Goal: Use online tool/utility: Use online tool/utility

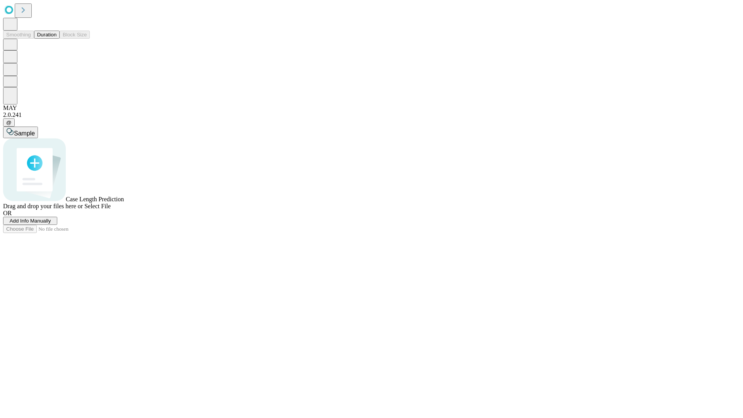
click at [56, 39] on button "Duration" at bounding box center [47, 35] width 26 height 8
click at [111, 209] on span "Select File" at bounding box center [97, 206] width 26 height 7
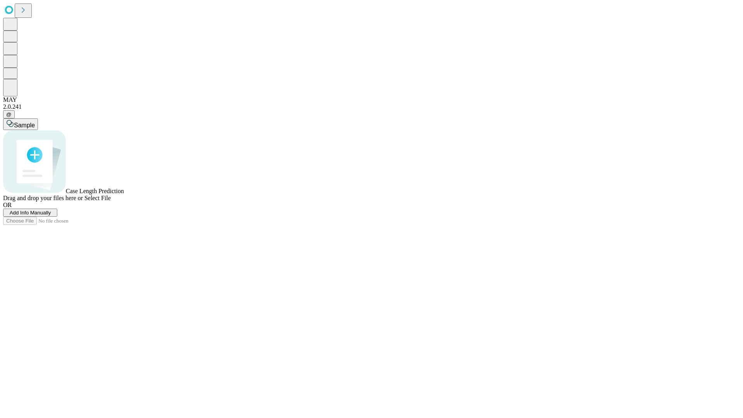
click at [111, 201] on span "Select File" at bounding box center [97, 198] width 26 height 7
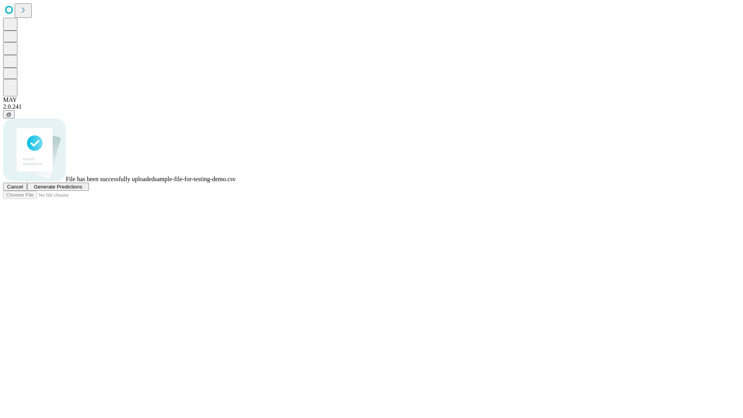
click at [82, 190] on span "Generate Predictions" at bounding box center [58, 187] width 48 height 6
